Goal: Task Accomplishment & Management: Use online tool/utility

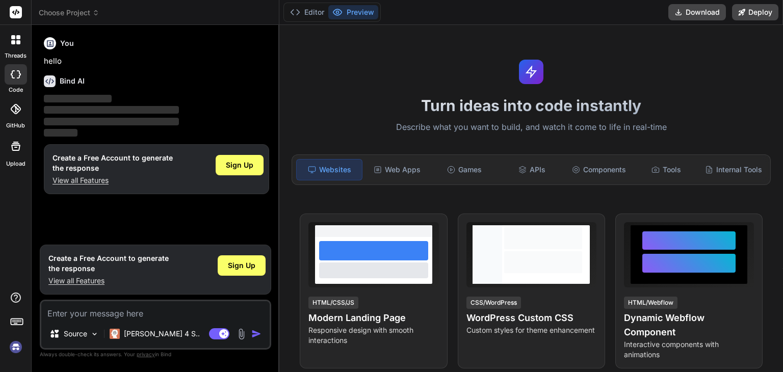
click at [114, 312] on textarea at bounding box center [155, 310] width 228 height 18
click at [243, 263] on span "Sign Up" at bounding box center [242, 266] width 28 height 10
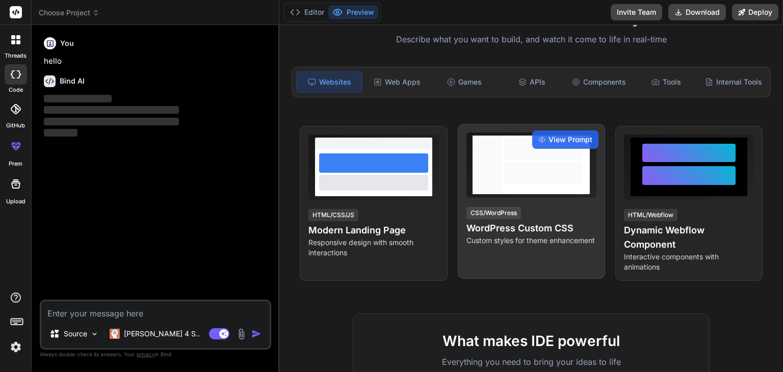
scroll to position [98, 0]
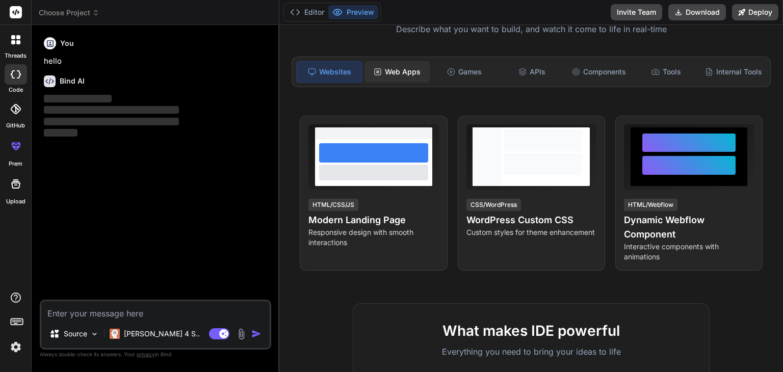
click at [404, 66] on div "Web Apps" at bounding box center [397, 71] width 65 height 21
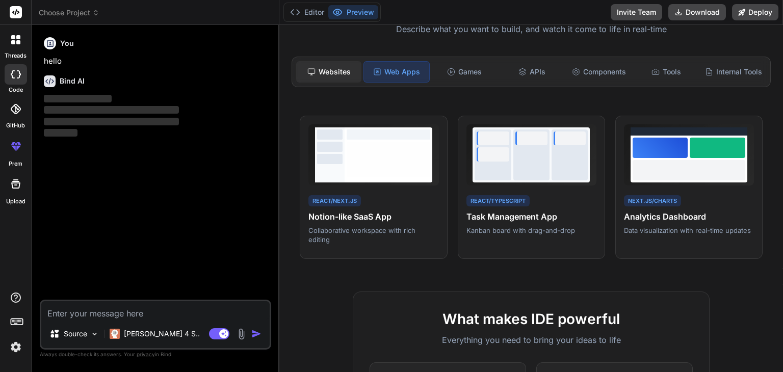
click at [312, 64] on div "Websites" at bounding box center [328, 71] width 65 height 21
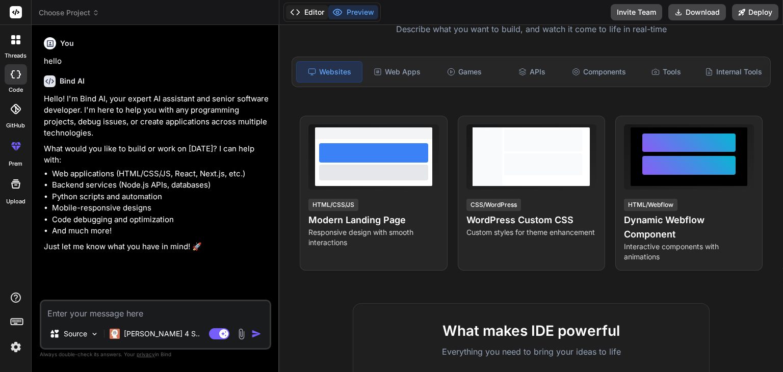
click at [316, 13] on button "Editor" at bounding box center [307, 12] width 42 height 14
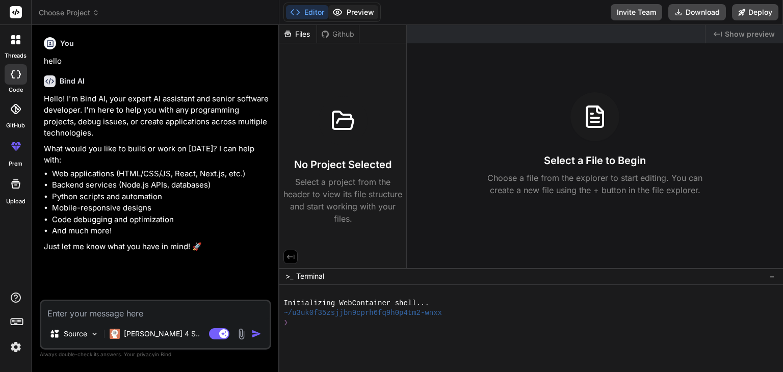
click at [353, 12] on button "Preview" at bounding box center [353, 12] width 50 height 14
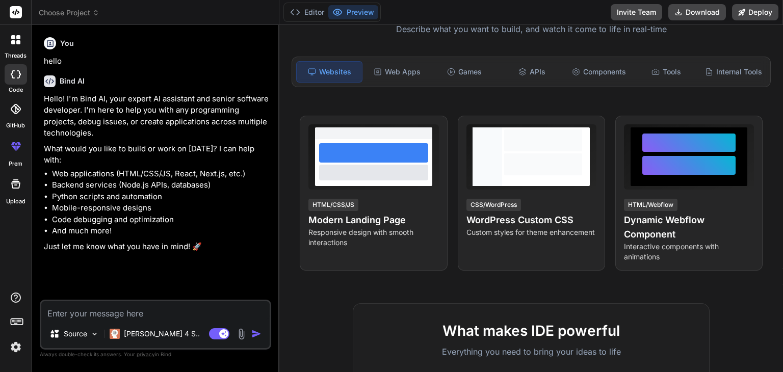
click at [11, 73] on icon at bounding box center [13, 74] width 4 height 8
type textarea "x"
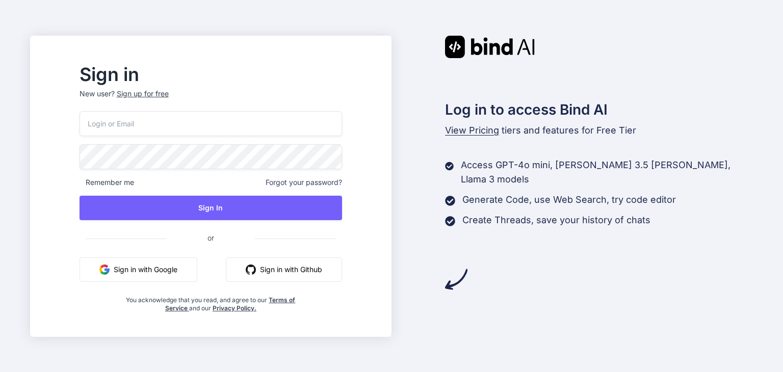
click at [195, 264] on button "Sign in with Google" at bounding box center [139, 269] width 118 height 24
